Goal: Check status: Check status

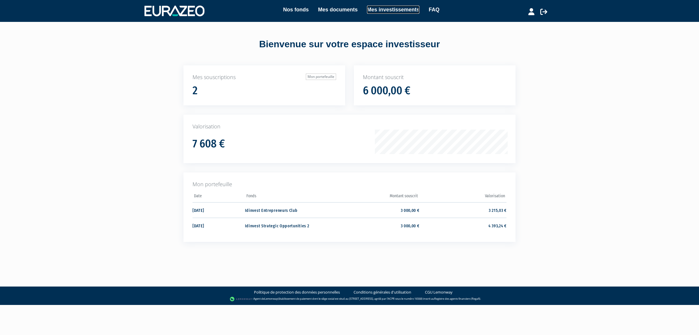
click at [400, 9] on link "Mes investissements" at bounding box center [393, 10] width 52 height 8
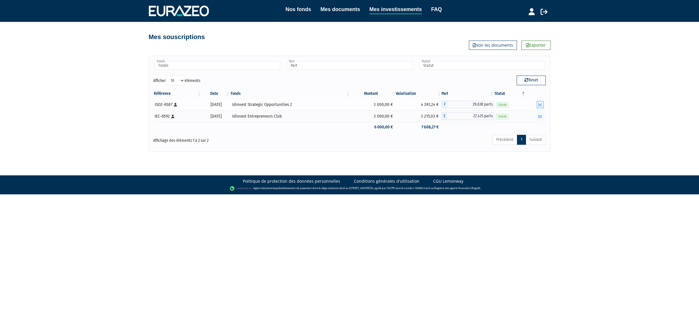
click at [543, 104] on button "button" at bounding box center [540, 104] width 7 height 7
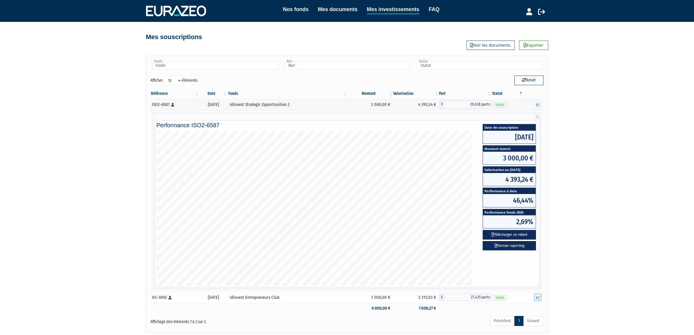
click at [538, 300] on button "button" at bounding box center [537, 296] width 7 height 7
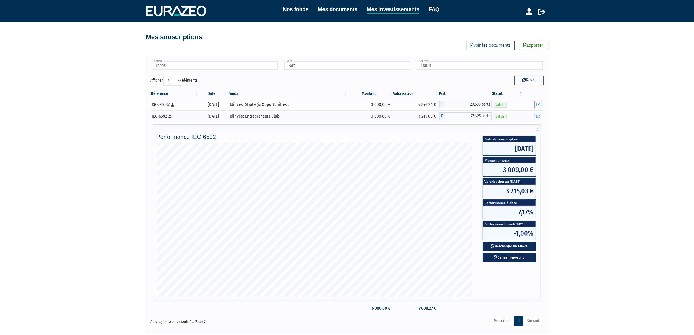
click at [535, 104] on button "button" at bounding box center [537, 104] width 7 height 7
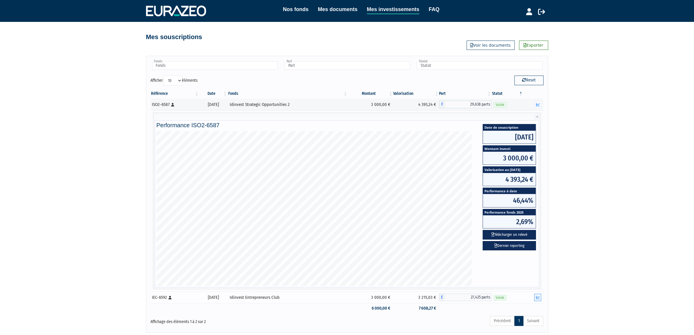
click at [537, 299] on icon "button" at bounding box center [538, 297] width 4 height 4
